Goal: Navigation & Orientation: Find specific page/section

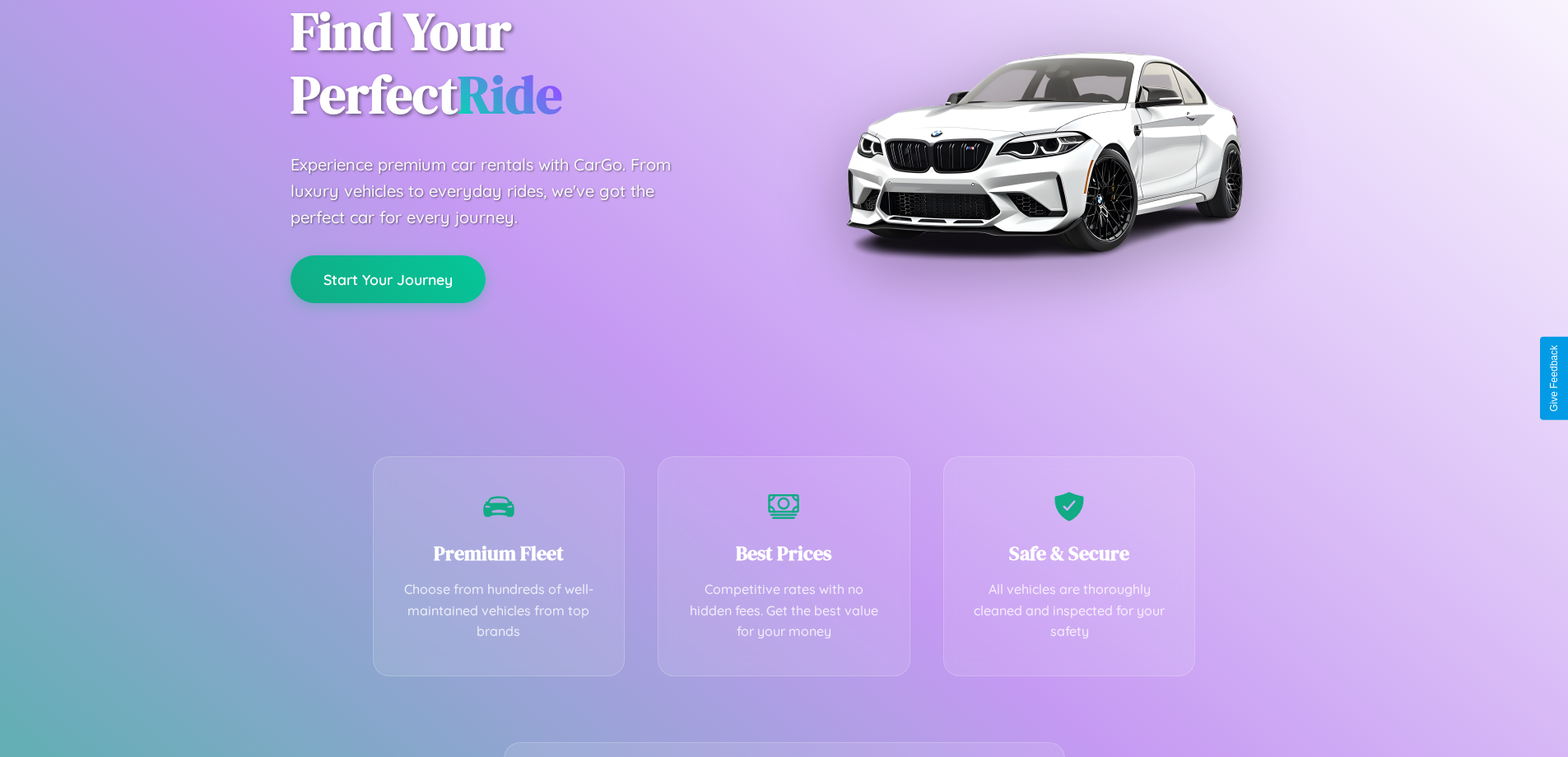
scroll to position [325, 0]
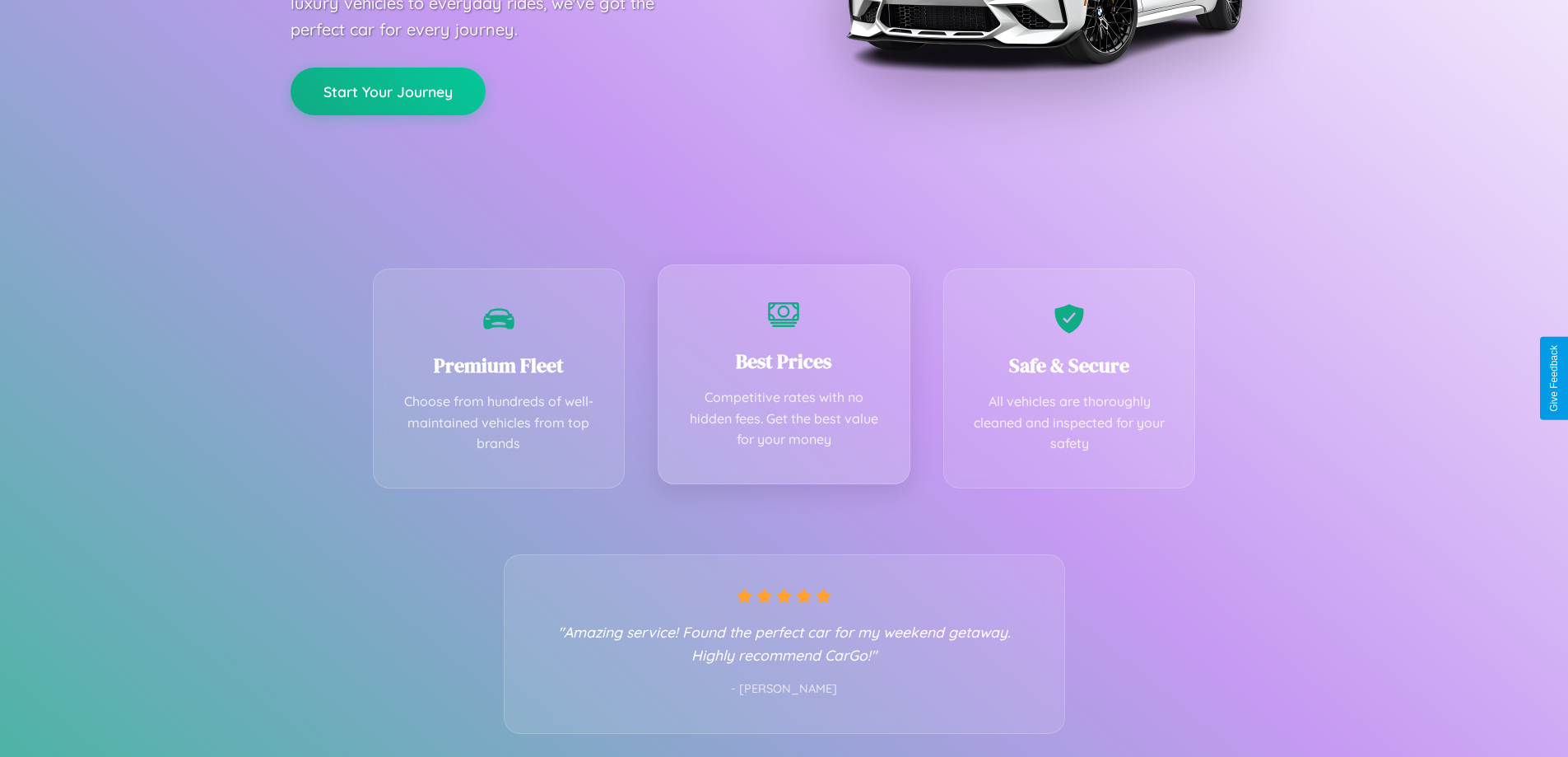
click at [784, 378] on div "Best Prices Competitive rates with no hidden fees. Get the best value for your …" at bounding box center [784, 374] width 252 height 220
click at [387, 90] on button "Start Your Journey" at bounding box center [387, 89] width 195 height 47
click at [387, 89] on button "Start Your Journey" at bounding box center [387, 89] width 195 height 47
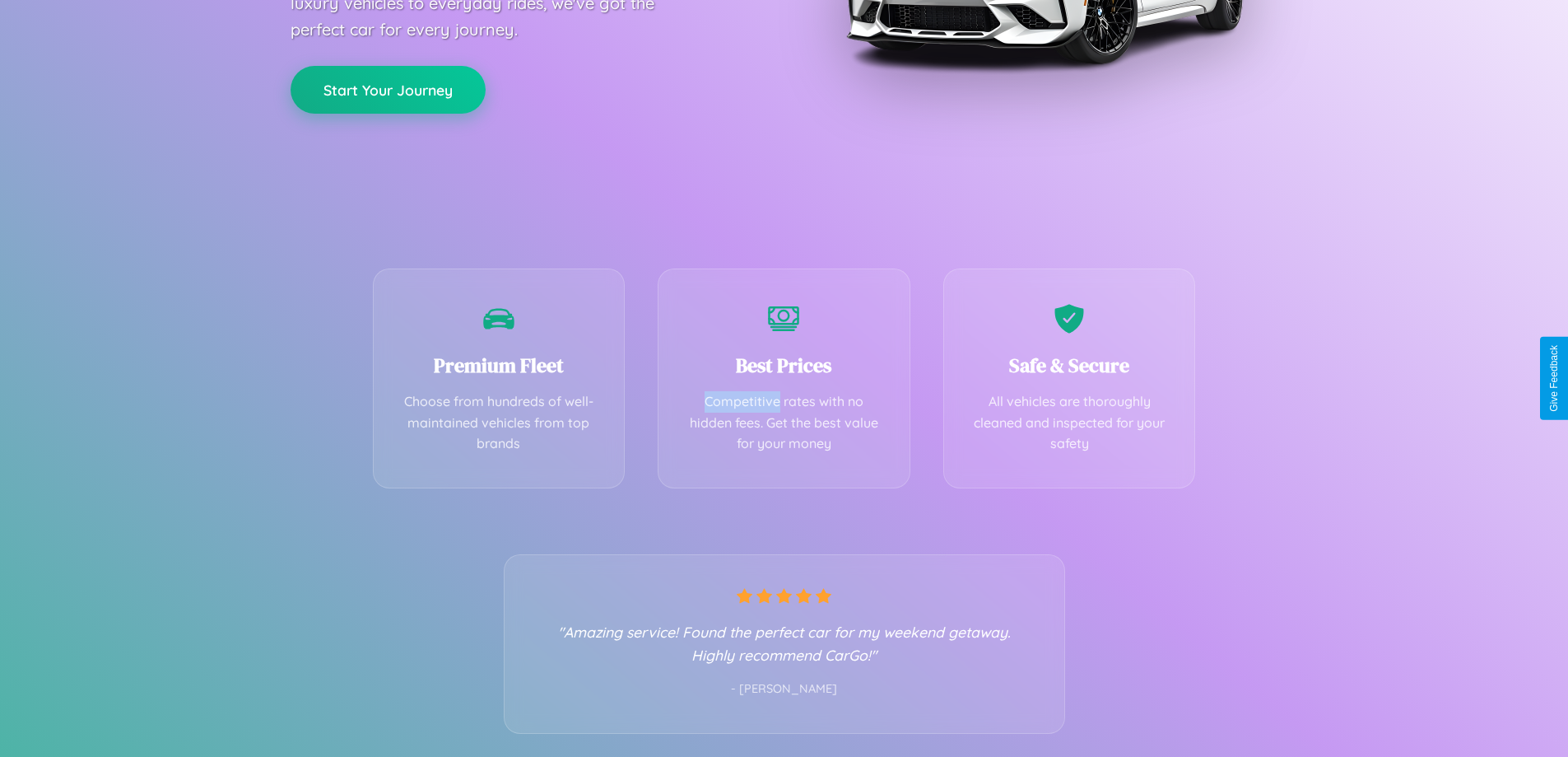
click at [387, 89] on button "Start Your Journey" at bounding box center [387, 89] width 195 height 47
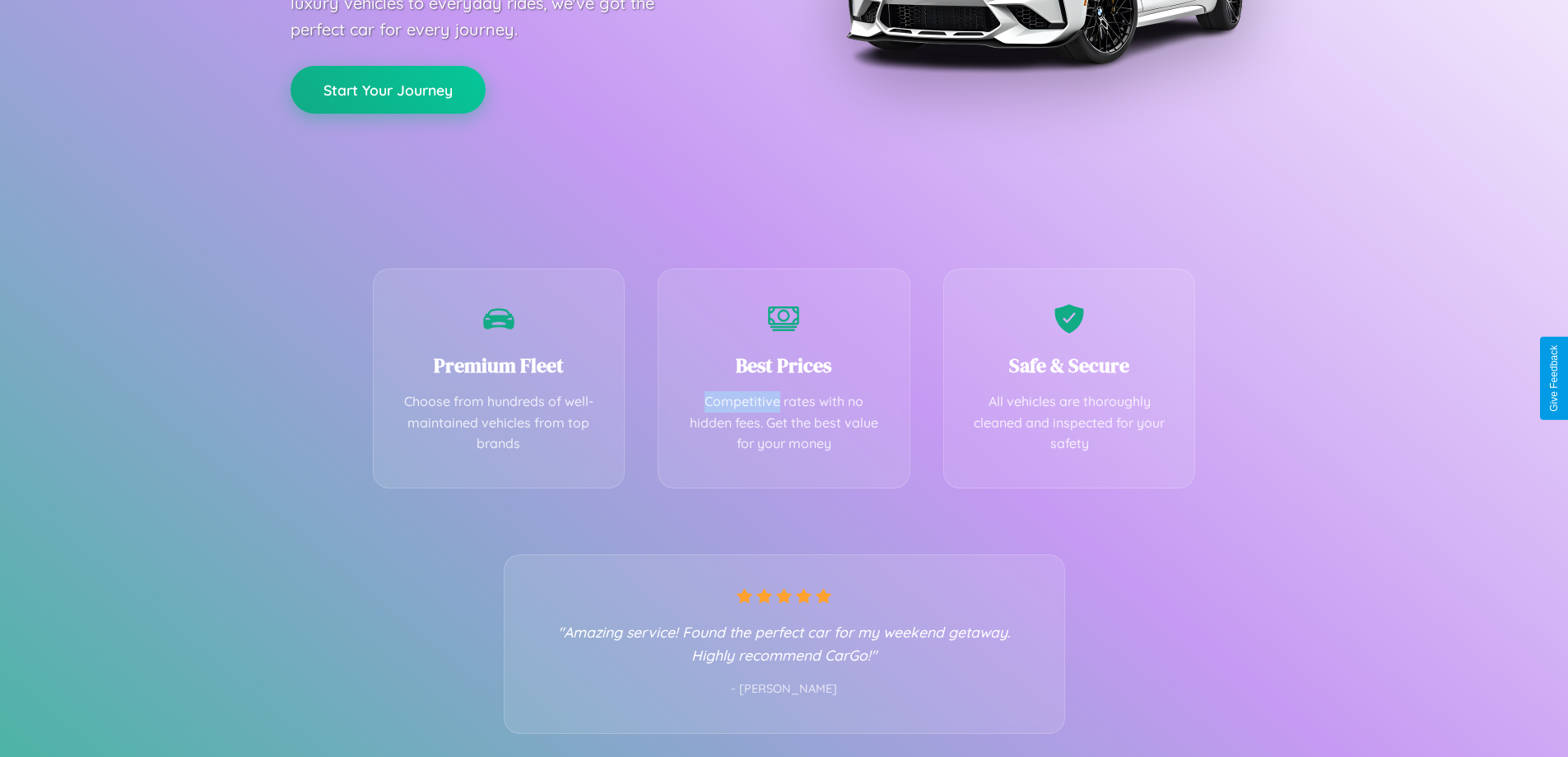
click at [387, 89] on button "Start Your Journey" at bounding box center [387, 89] width 195 height 47
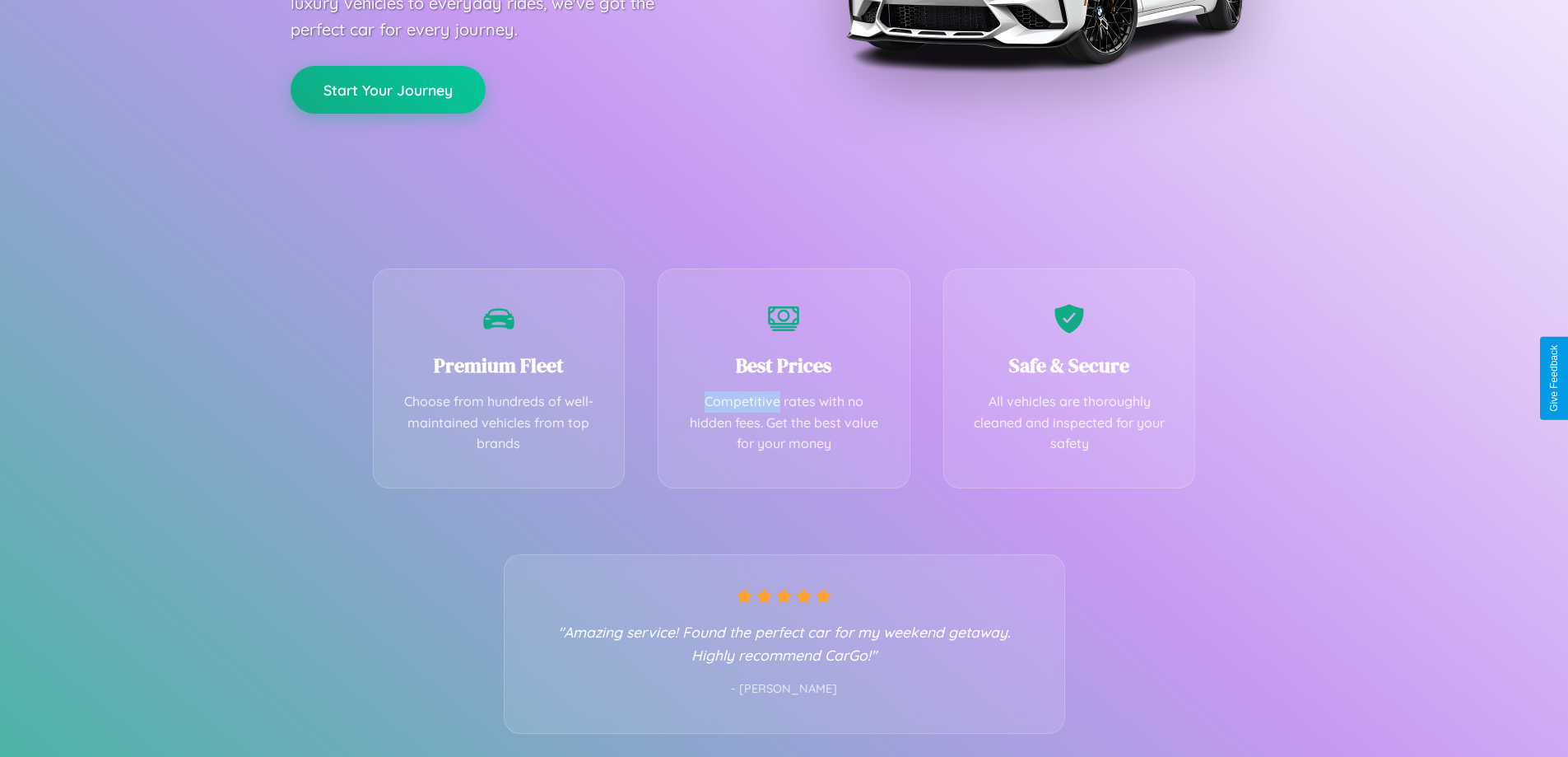
click at [387, 89] on button "Start Your Journey" at bounding box center [387, 89] width 195 height 47
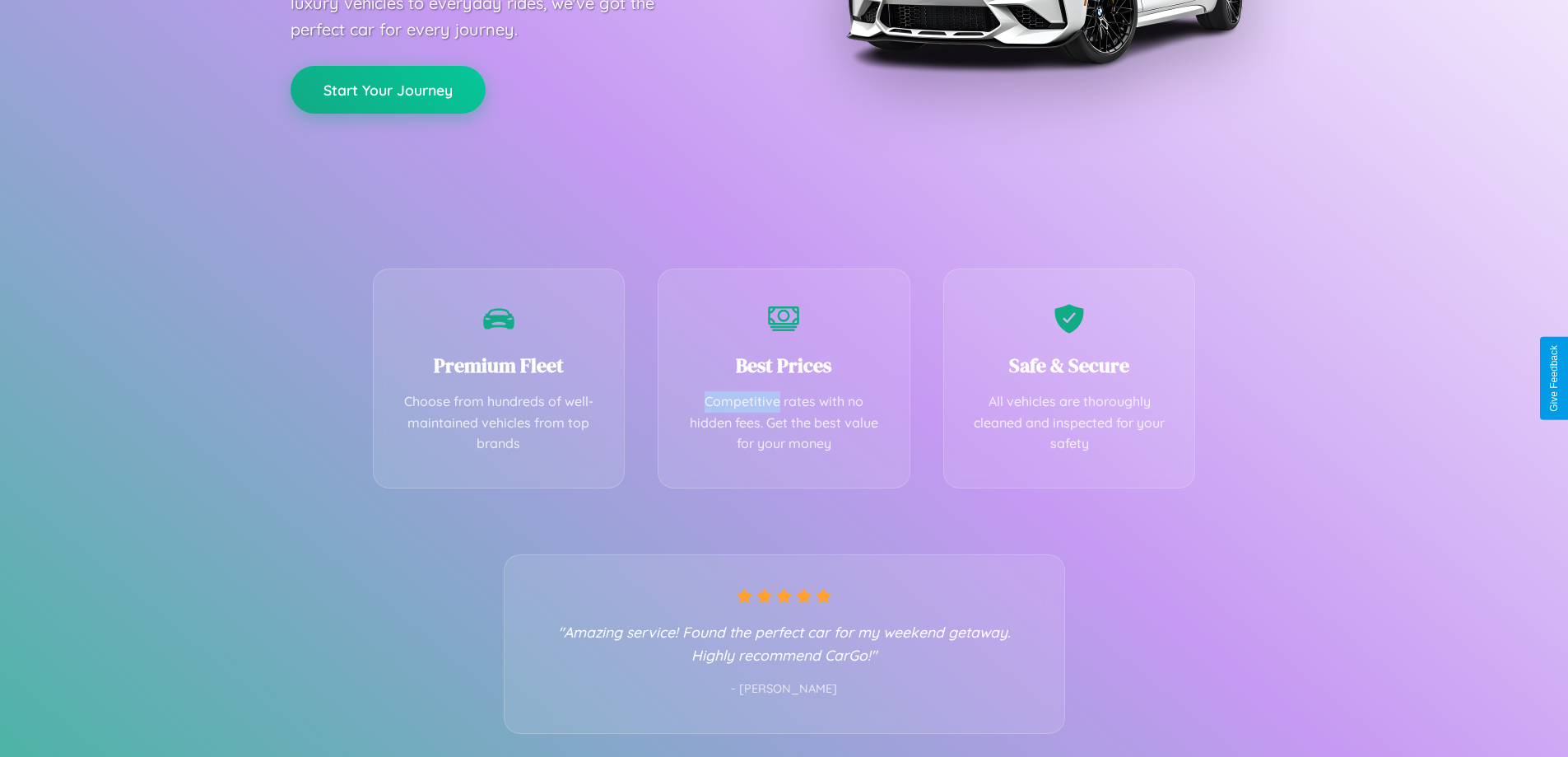
click at [387, 89] on button "Start Your Journey" at bounding box center [387, 89] width 195 height 47
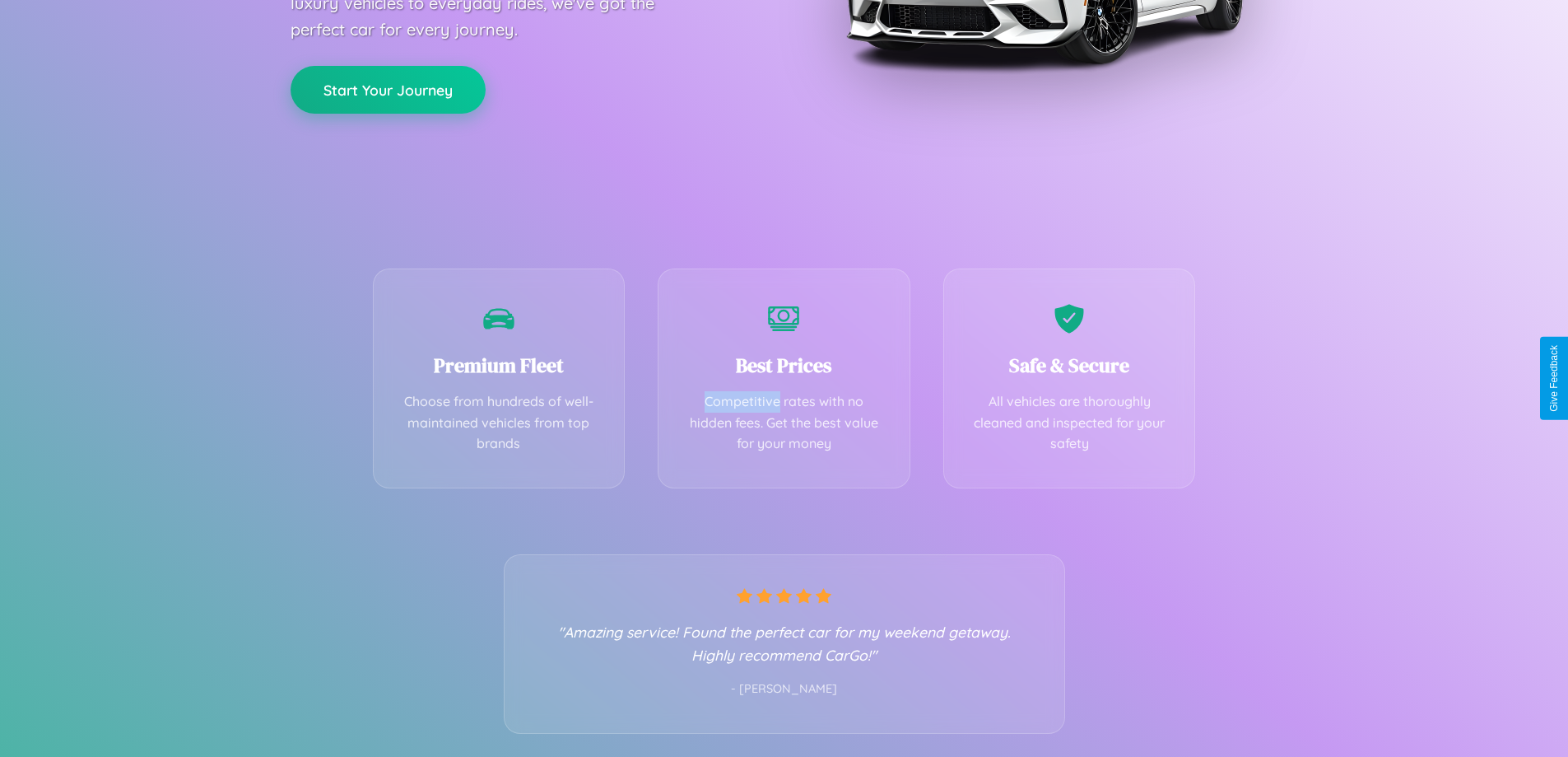
click at [387, 89] on button "Start Your Journey" at bounding box center [387, 89] width 195 height 47
